Goal: Find specific page/section: Find specific page/section

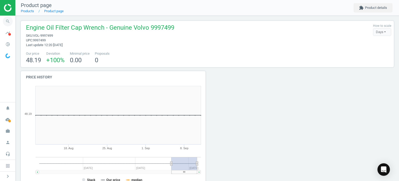
scroll to position [87, 378]
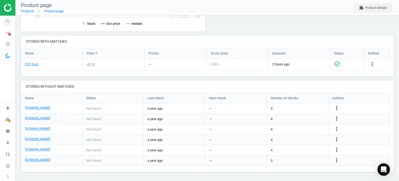
click at [11, 21] on icon "search" at bounding box center [8, 21] width 10 height 10
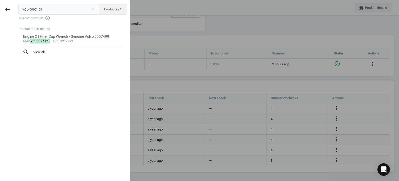
click at [55, 14] on input "VOL-9997499" at bounding box center [58, 9] width 81 height 10
type input "EPI-9853200"
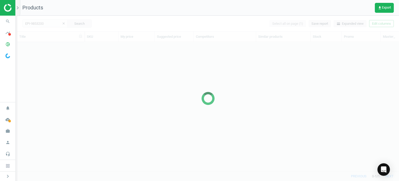
scroll to position [121, 378]
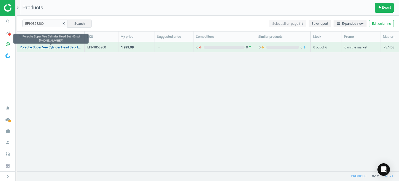
click at [61, 49] on link "Porsche Super Vee Cylinder Head Set - Empi [PHONE_NUMBER]" at bounding box center [51, 47] width 62 height 5
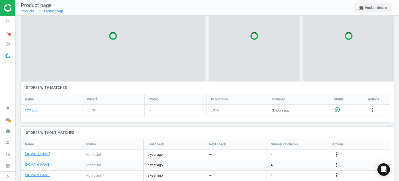
scroll to position [93, 0]
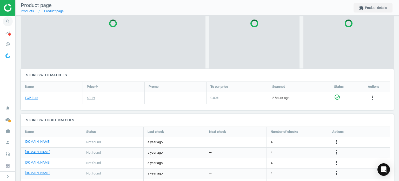
click at [4, 24] on icon "search" at bounding box center [8, 21] width 10 height 10
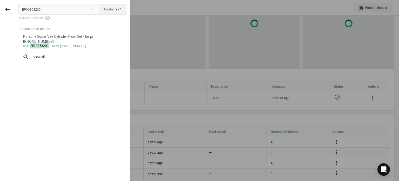
click at [41, 9] on input "EPI-9853200" at bounding box center [58, 9] width 81 height 10
type input "SEG-0001147424"
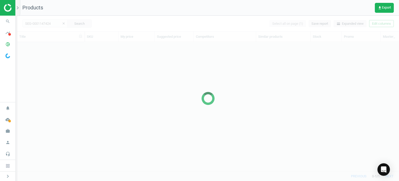
scroll to position [121, 378]
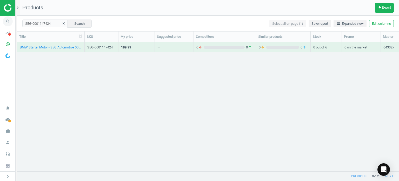
click at [12, 19] on span "search" at bounding box center [8, 21] width 16 height 11
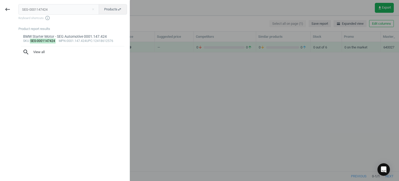
click at [50, 11] on input "SEG-0001147424" at bounding box center [58, 9] width 81 height 10
type input "ZIM-150126720"
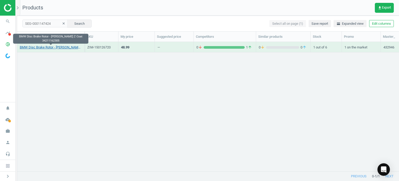
click at [62, 48] on link "BMW Disc Brake Rotor - [PERSON_NAME] Z Coat 34211162305" at bounding box center [51, 47] width 62 height 5
